Goal: Browse casually

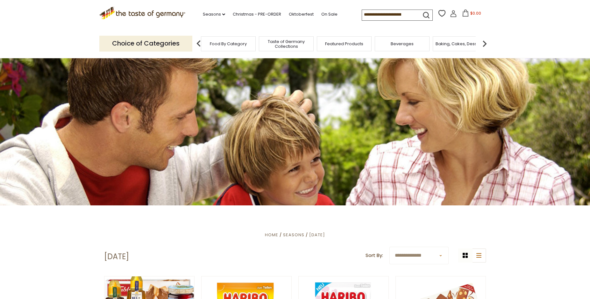
click at [238, 46] on span "Food By Category" at bounding box center [228, 43] width 37 height 5
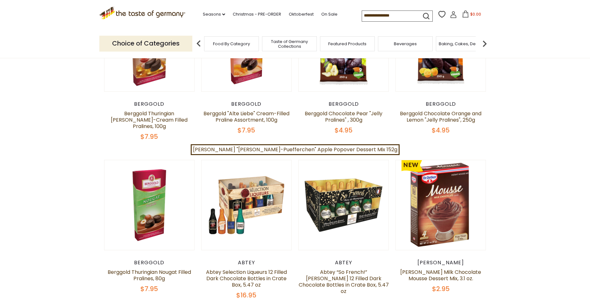
scroll to position [382, 0]
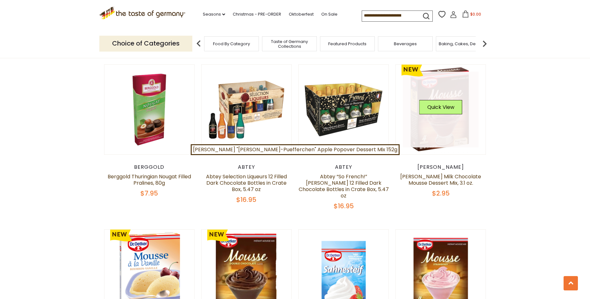
click at [441, 113] on link at bounding box center [441, 110] width 76 height 76
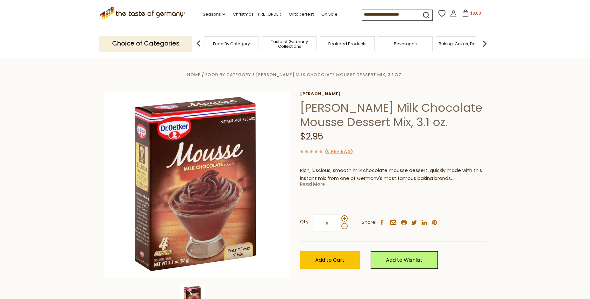
click at [309, 185] on link "Read More" at bounding box center [312, 184] width 25 height 6
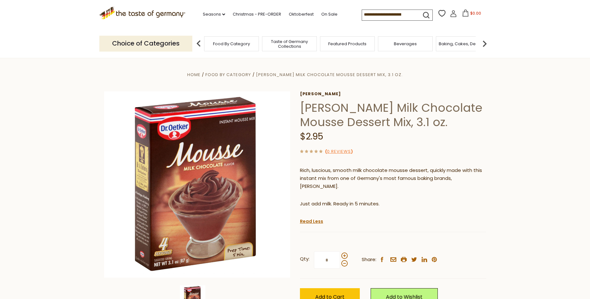
scroll to position [32, 0]
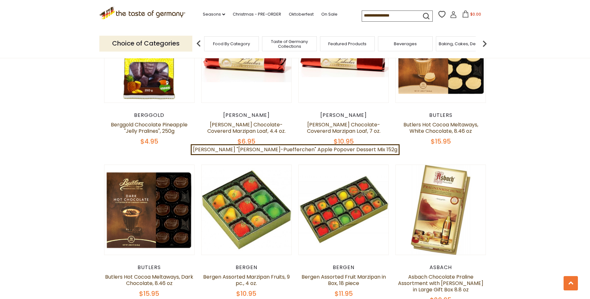
scroll to position [796, 0]
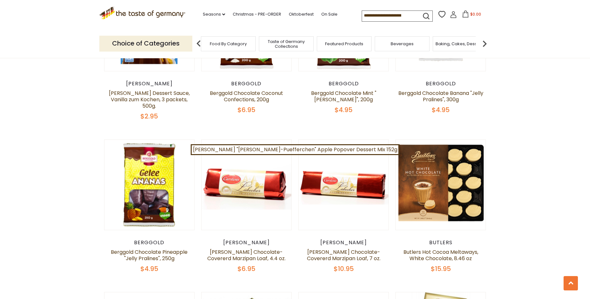
click at [447, 45] on span "Baking, Cakes, Desserts" at bounding box center [459, 43] width 49 height 5
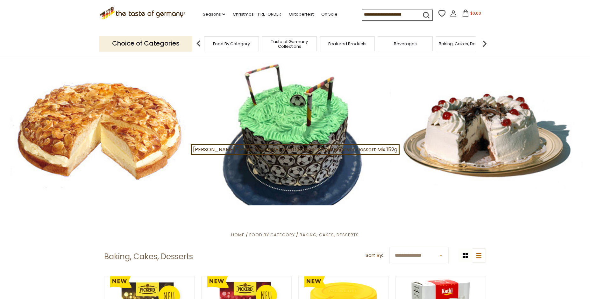
click at [37, 144] on div at bounding box center [295, 131] width 590 height 147
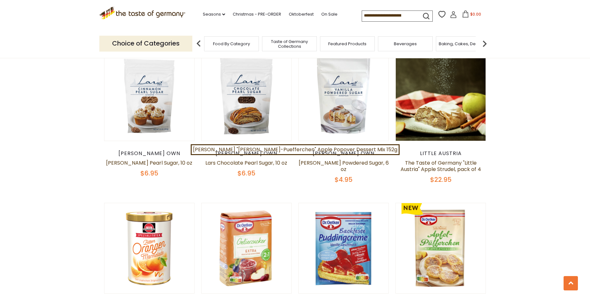
scroll to position [1432, 0]
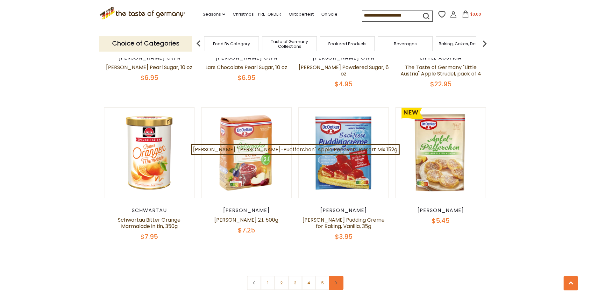
click at [337, 281] on use at bounding box center [336, 282] width 2 height 3
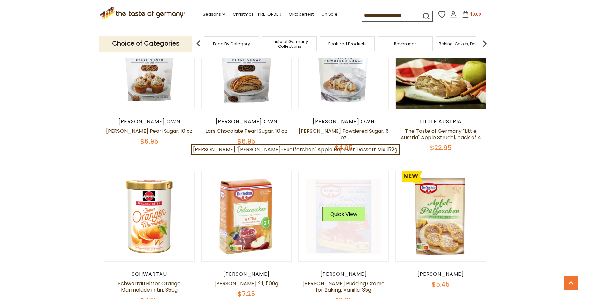
scroll to position [1464, 0]
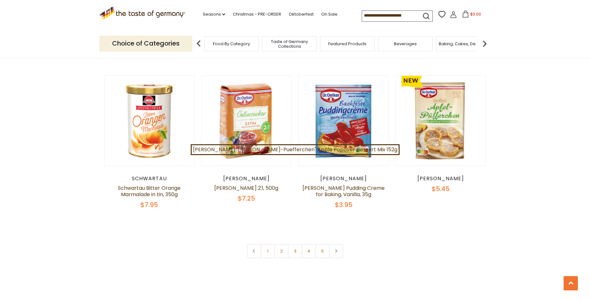
click at [293, 244] on link "3" at bounding box center [295, 251] width 14 height 14
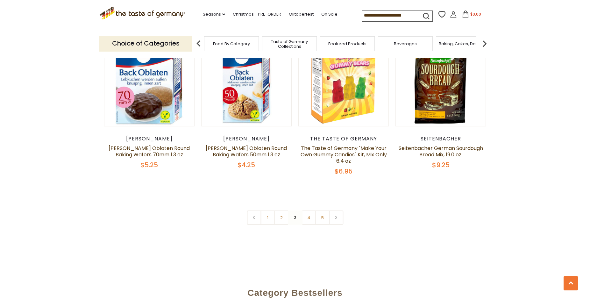
scroll to position [1520, 0]
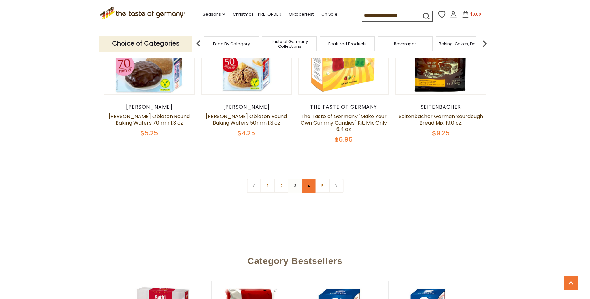
click at [308, 186] on link "4" at bounding box center [308, 186] width 14 height 14
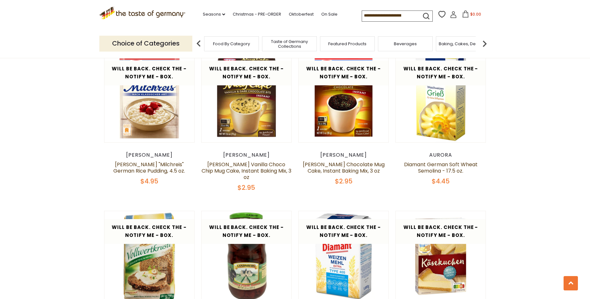
scroll to position [1456, 0]
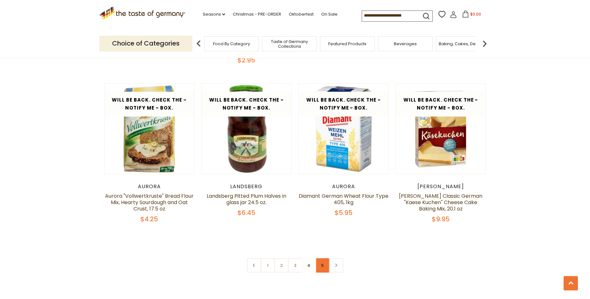
click at [322, 258] on link "5" at bounding box center [322, 265] width 14 height 14
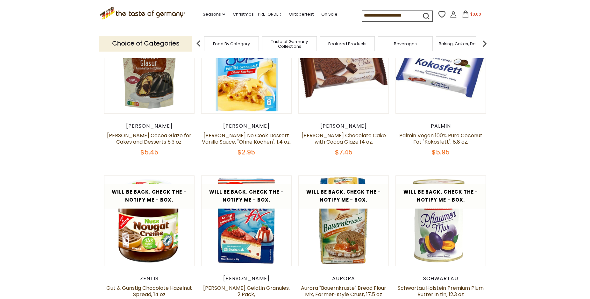
scroll to position [247, 0]
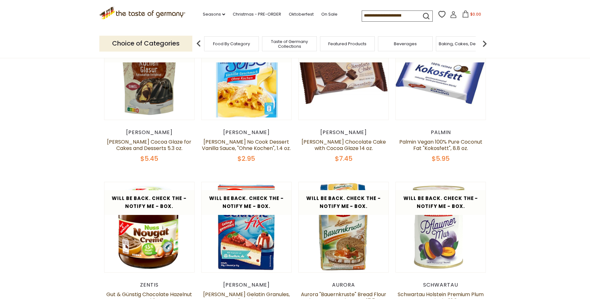
click at [484, 45] on img at bounding box center [484, 43] width 13 height 13
click at [483, 44] on img at bounding box center [484, 43] width 13 height 13
click at [424, 44] on span "Coffee, Cocoa & Tea" at bounding box center [416, 43] width 44 height 5
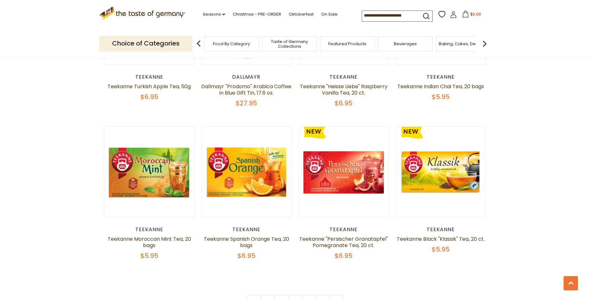
scroll to position [1496, 0]
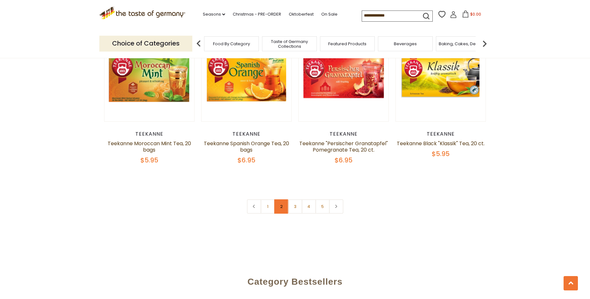
click at [278, 199] on link "2" at bounding box center [281, 206] width 14 height 14
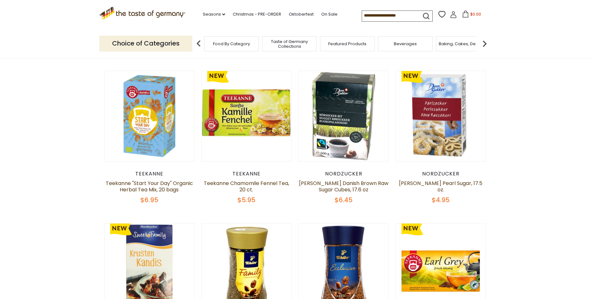
scroll to position [247, 0]
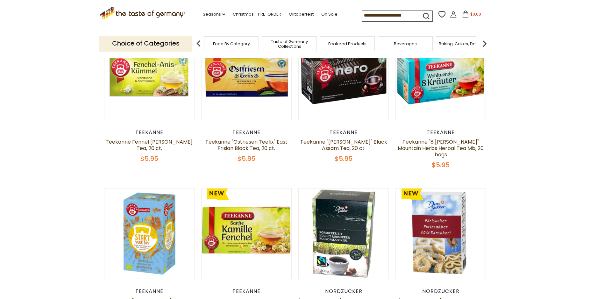
click at [483, 45] on img at bounding box center [484, 43] width 13 height 13
click at [438, 44] on span "Breads" at bounding box center [436, 43] width 15 height 5
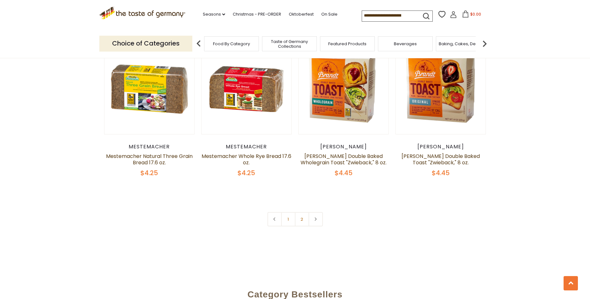
scroll to position [1496, 0]
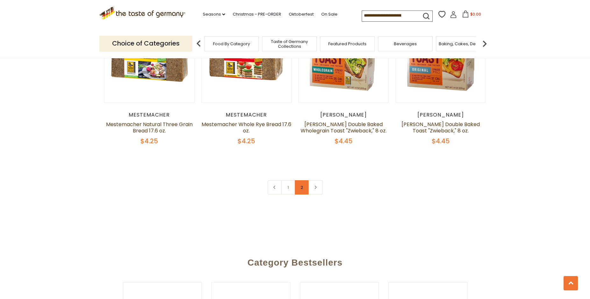
click at [302, 190] on link "2" at bounding box center [302, 187] width 14 height 14
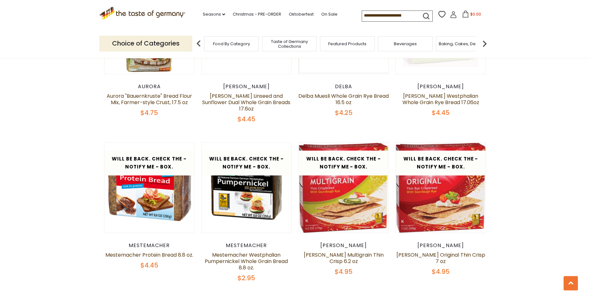
scroll to position [883, 0]
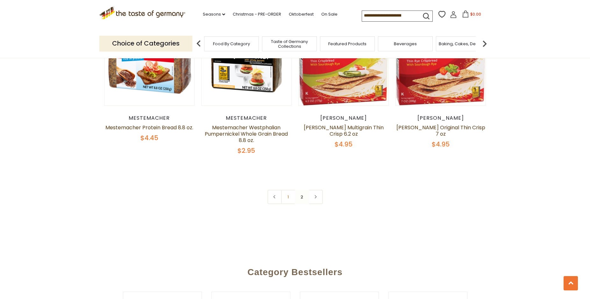
click at [483, 43] on img at bounding box center [484, 43] width 13 height 13
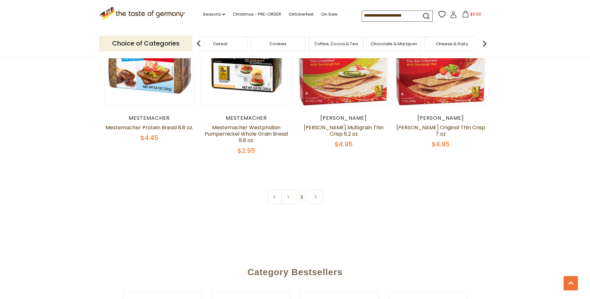
click at [383, 42] on span "Chocolate & Marzipan" at bounding box center [393, 43] width 46 height 5
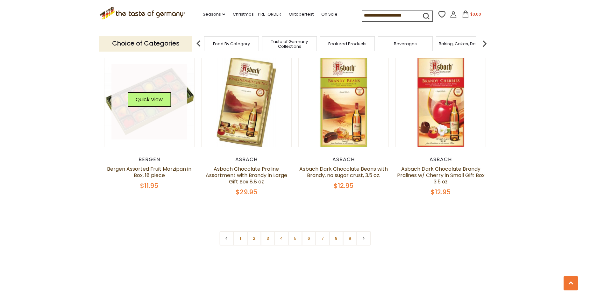
scroll to position [1527, 0]
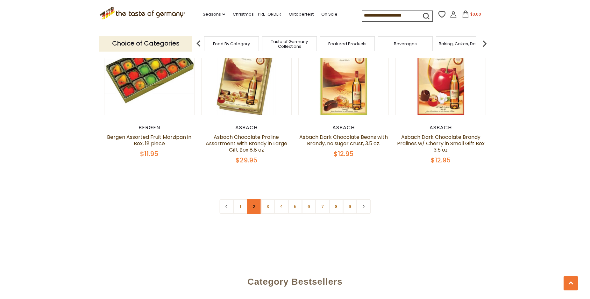
click at [252, 204] on link "2" at bounding box center [254, 206] width 14 height 14
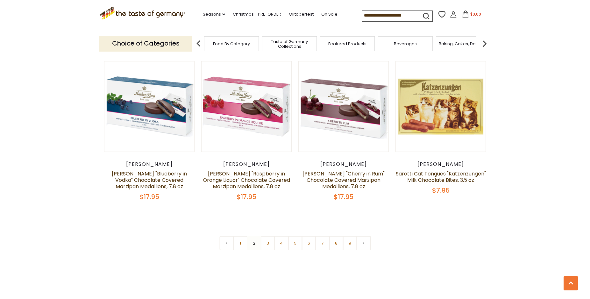
scroll to position [1520, 0]
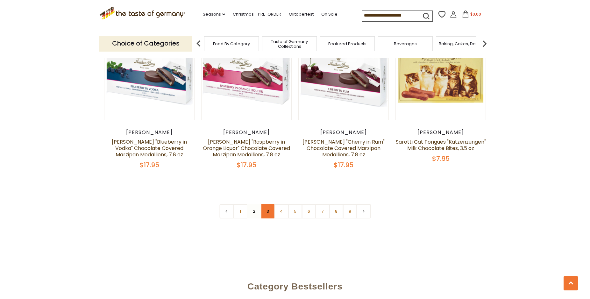
click at [265, 204] on link "3" at bounding box center [267, 211] width 14 height 14
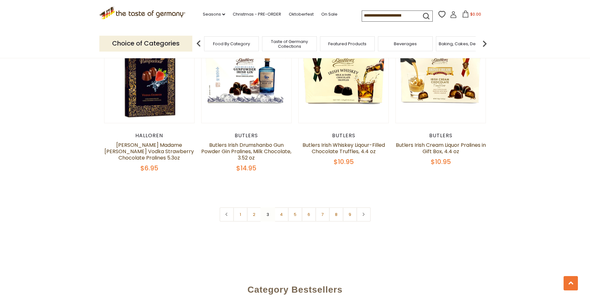
scroll to position [1551, 0]
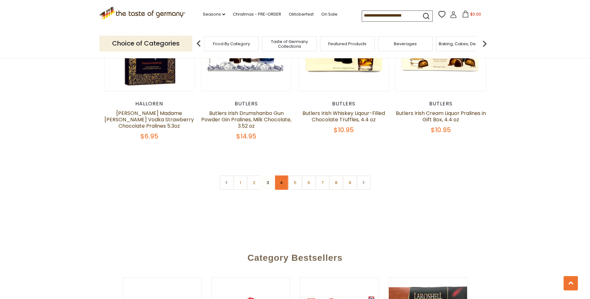
click at [281, 181] on link "4" at bounding box center [281, 182] width 14 height 14
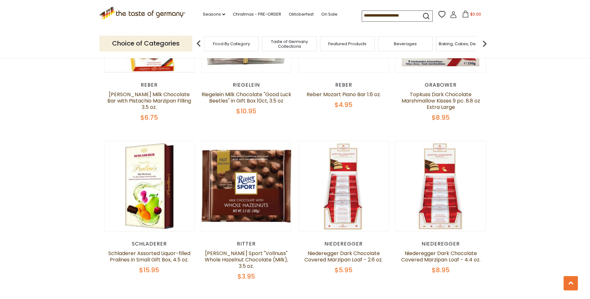
scroll to position [1488, 0]
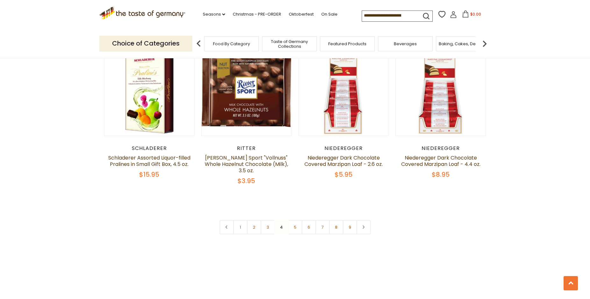
click at [295, 220] on link "5" at bounding box center [295, 227] width 14 height 14
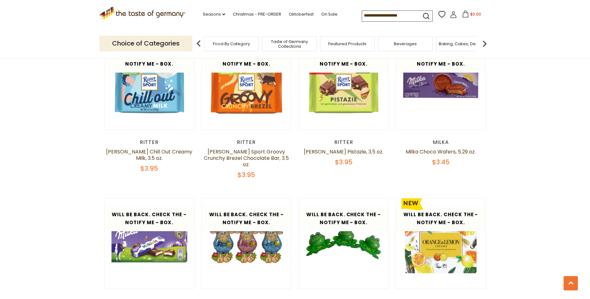
scroll to position [1424, 0]
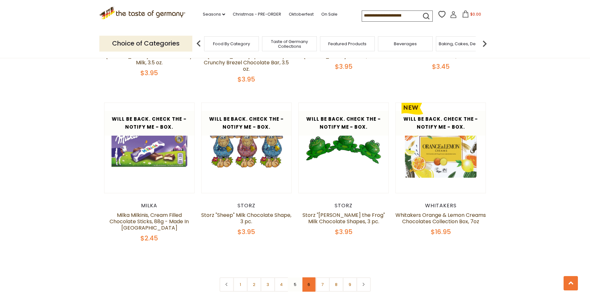
click at [308, 277] on link "6" at bounding box center [308, 284] width 14 height 14
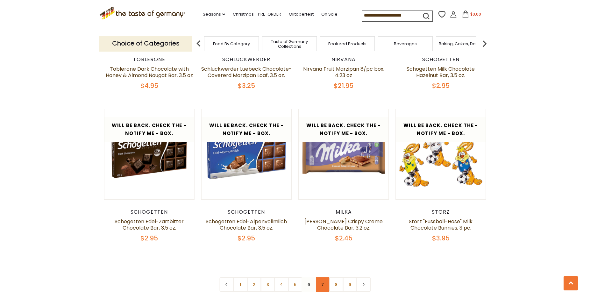
click at [322, 277] on link "7" at bounding box center [322, 284] width 14 height 14
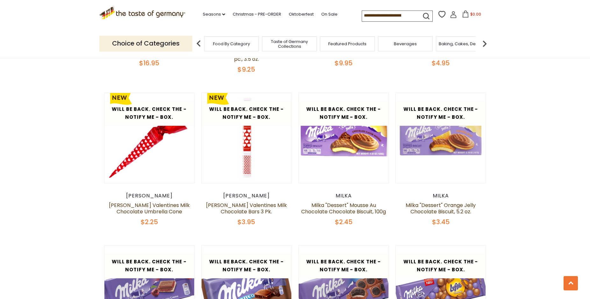
scroll to position [469, 0]
